Goal: Task Accomplishment & Management: Complete application form

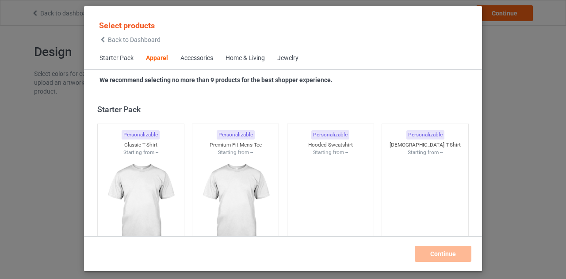
scroll to position [329, 0]
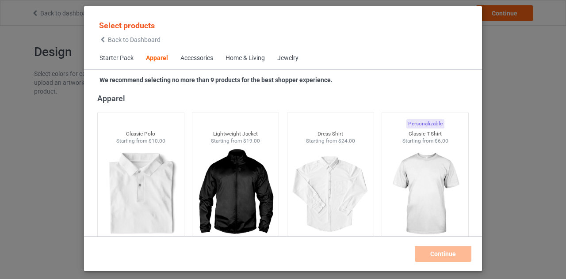
click at [102, 35] on div "Select products Back to Dashboard" at bounding box center [129, 31] width 61 height 23
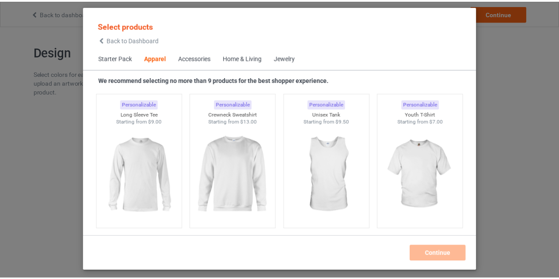
scroll to position [651, 0]
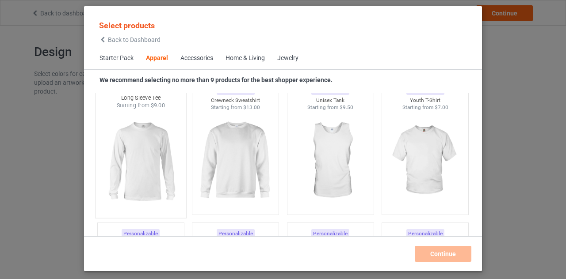
click at [177, 137] on img at bounding box center [140, 162] width 83 height 104
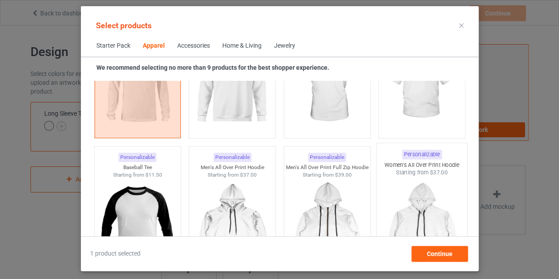
scroll to position [719, 0]
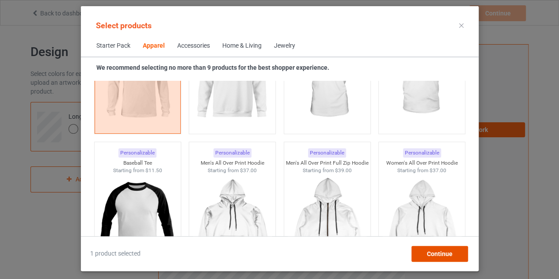
click at [437, 251] on span "Continue" at bounding box center [440, 254] width 26 height 7
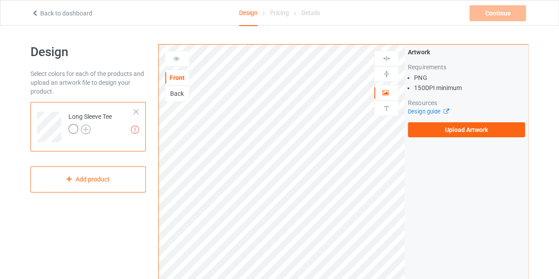
click at [86, 127] on img at bounding box center [86, 130] width 10 height 10
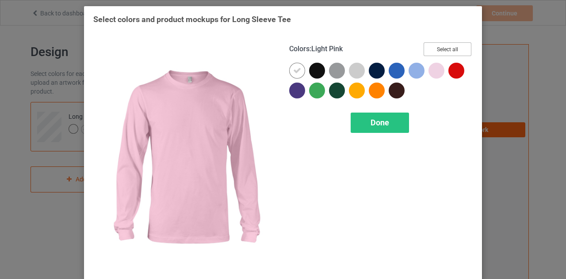
click at [452, 52] on button "Select all" at bounding box center [447, 49] width 48 height 14
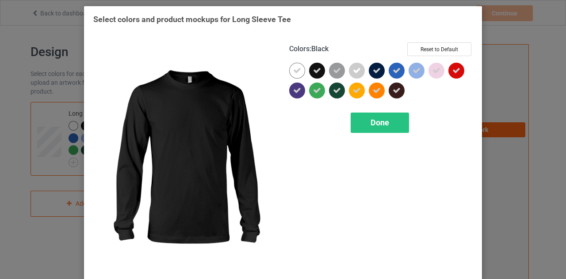
click at [309, 69] on div at bounding box center [317, 71] width 16 height 16
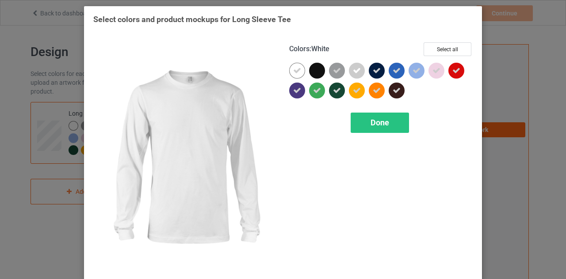
click at [297, 71] on icon at bounding box center [297, 71] width 8 height 8
click at [294, 69] on div at bounding box center [297, 71] width 16 height 16
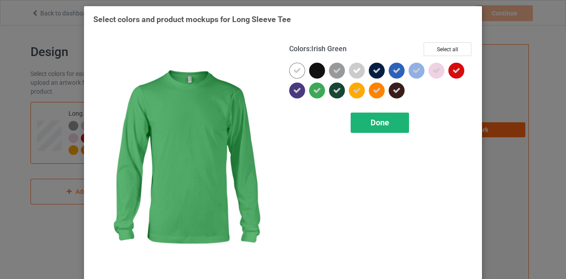
click at [370, 122] on span "Done" at bounding box center [379, 122] width 19 height 9
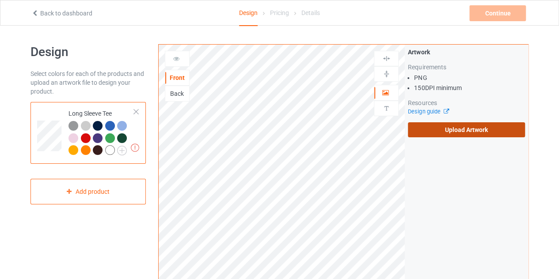
click at [465, 126] on label "Upload Artwork" at bounding box center [466, 129] width 117 height 15
click at [0, 0] on input "Upload Artwork" at bounding box center [0, 0] width 0 height 0
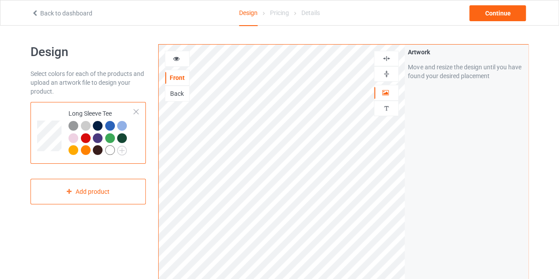
click at [112, 124] on div at bounding box center [110, 126] width 10 height 10
click at [175, 53] on div at bounding box center [177, 59] width 25 height 16
click at [177, 57] on icon at bounding box center [177, 57] width 8 height 6
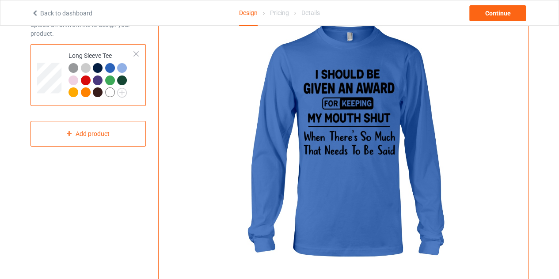
scroll to position [56, 0]
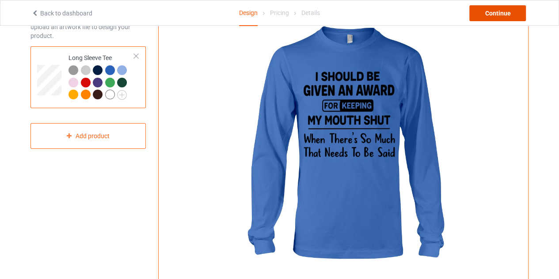
click at [505, 12] on div "Continue" at bounding box center [497, 13] width 57 height 16
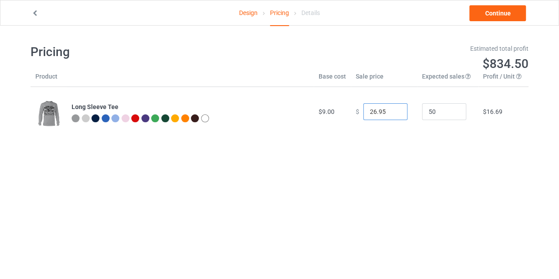
click at [393, 115] on input "26.95" at bounding box center [385, 111] width 44 height 17
type input "25.95"
click at [393, 115] on input "25.95" at bounding box center [385, 111] width 44 height 17
click at [498, 17] on link "Continue" at bounding box center [497, 13] width 57 height 16
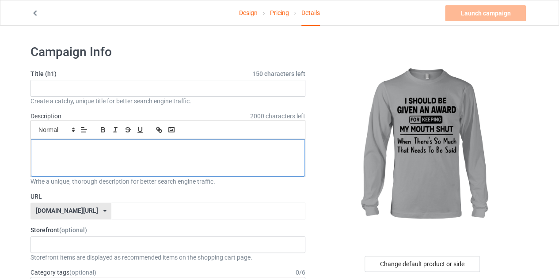
click at [181, 158] on div at bounding box center [168, 158] width 274 height 37
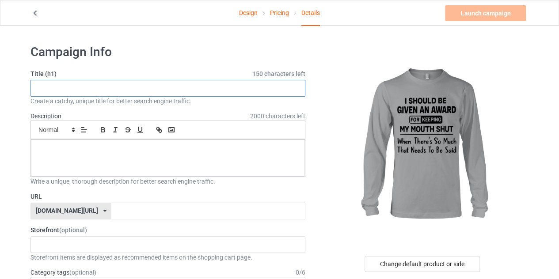
click at [147, 91] on input "text" at bounding box center [167, 88] width 275 height 17
type input "I"
type input "i should be given an award shirt"
click at [136, 82] on input "i should be given an award shirt" at bounding box center [167, 88] width 275 height 17
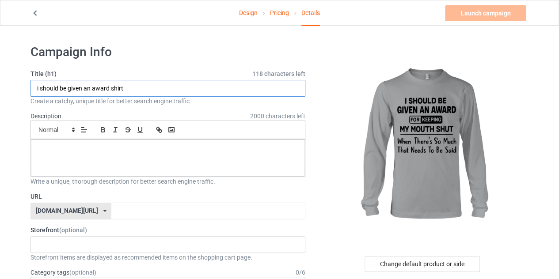
click at [136, 82] on input "i should be given an award shirt" at bounding box center [167, 88] width 275 height 17
type input "i should be given an award shirt"
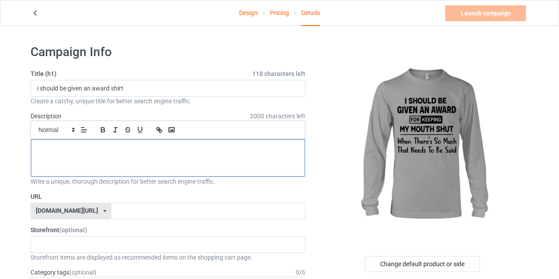
click at [138, 158] on div at bounding box center [168, 158] width 274 height 37
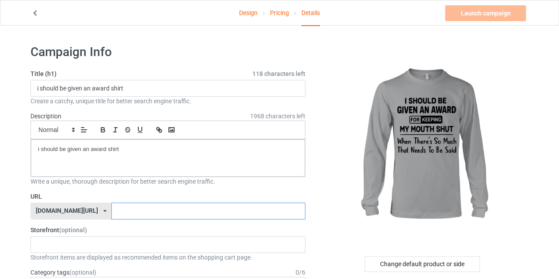
click at [187, 216] on input "text" at bounding box center [208, 211] width 194 height 17
paste input "i should be given an award shirt"
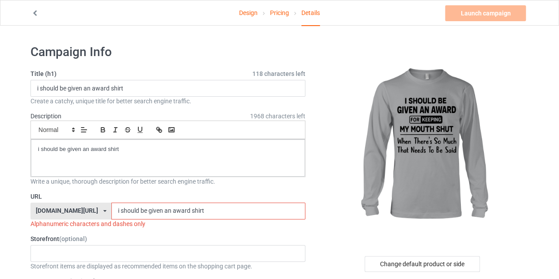
drag, startPoint x: 196, startPoint y: 213, endPoint x: 101, endPoint y: 216, distance: 95.5
click at [111, 216] on input "i should be given an award shirt" at bounding box center [208, 211] width 194 height 17
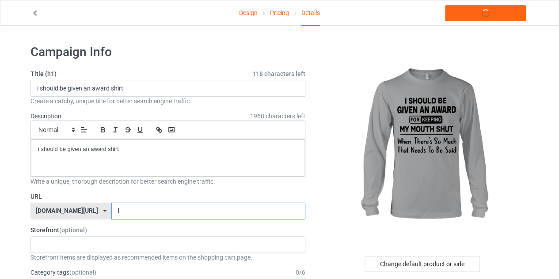
paste input "i should be given an award shirt"
type input "ivvgfd"
click at [429, 269] on div "Change default product or side" at bounding box center [422, 264] width 115 height 16
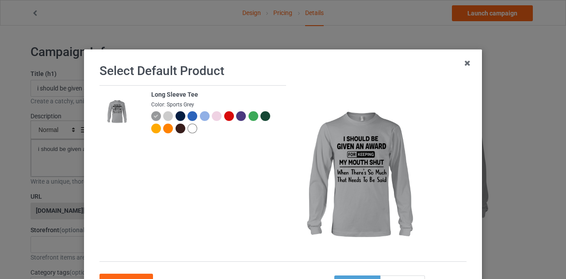
click at [189, 116] on div at bounding box center [192, 116] width 10 height 10
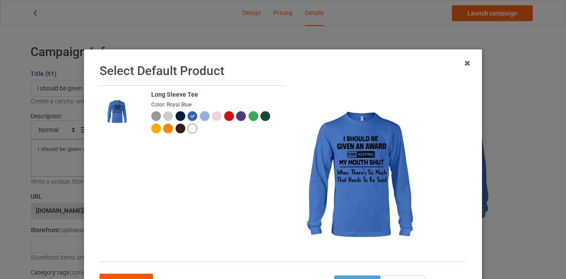
click at [131, 277] on div "Confirm" at bounding box center [125, 282] width 53 height 16
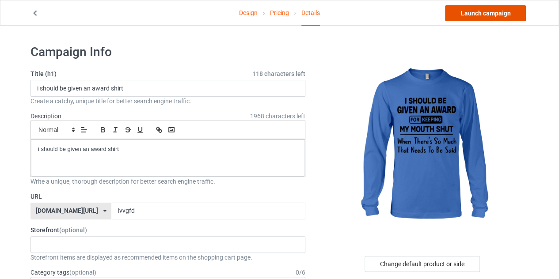
click at [482, 12] on link "Launch campaign" at bounding box center [485, 13] width 81 height 16
